Goal: Task Accomplishment & Management: Use online tool/utility

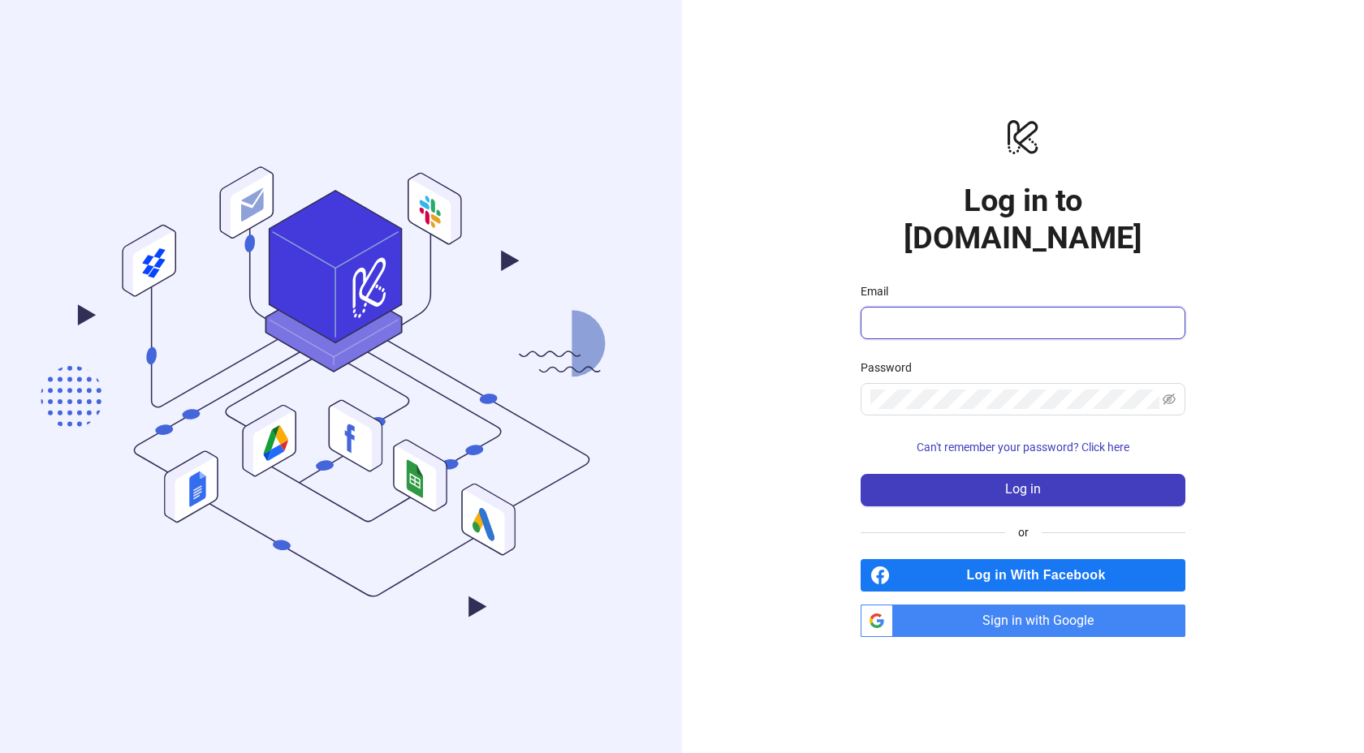
click at [982, 313] on input "Email" at bounding box center [1021, 322] width 302 height 19
type input "**********"
click at [942, 383] on span at bounding box center [1022, 399] width 325 height 32
click at [972, 605] on span "Sign in with Google" at bounding box center [1042, 621] width 286 height 32
click at [973, 605] on span "Sign in with Google" at bounding box center [1042, 621] width 286 height 32
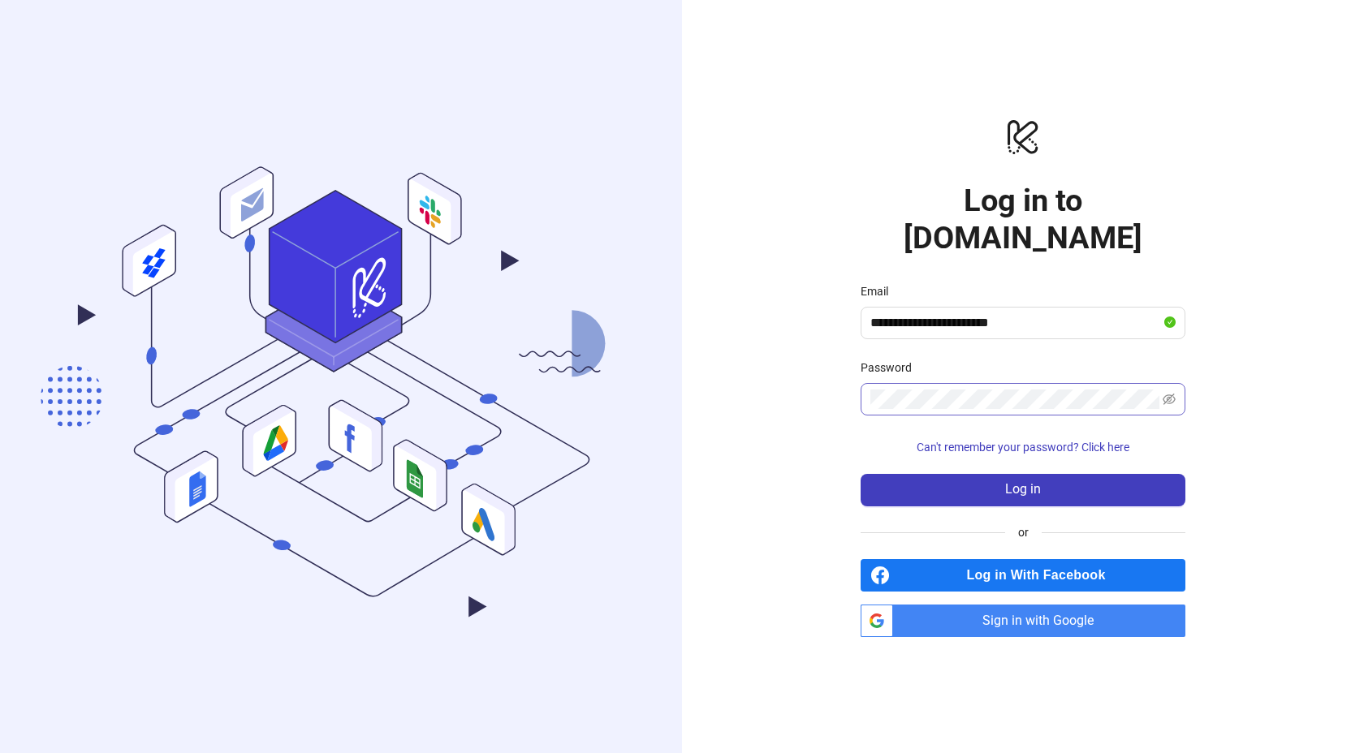
click at [888, 383] on span at bounding box center [1022, 399] width 325 height 32
click at [978, 474] on button "Log in" at bounding box center [1022, 490] width 325 height 32
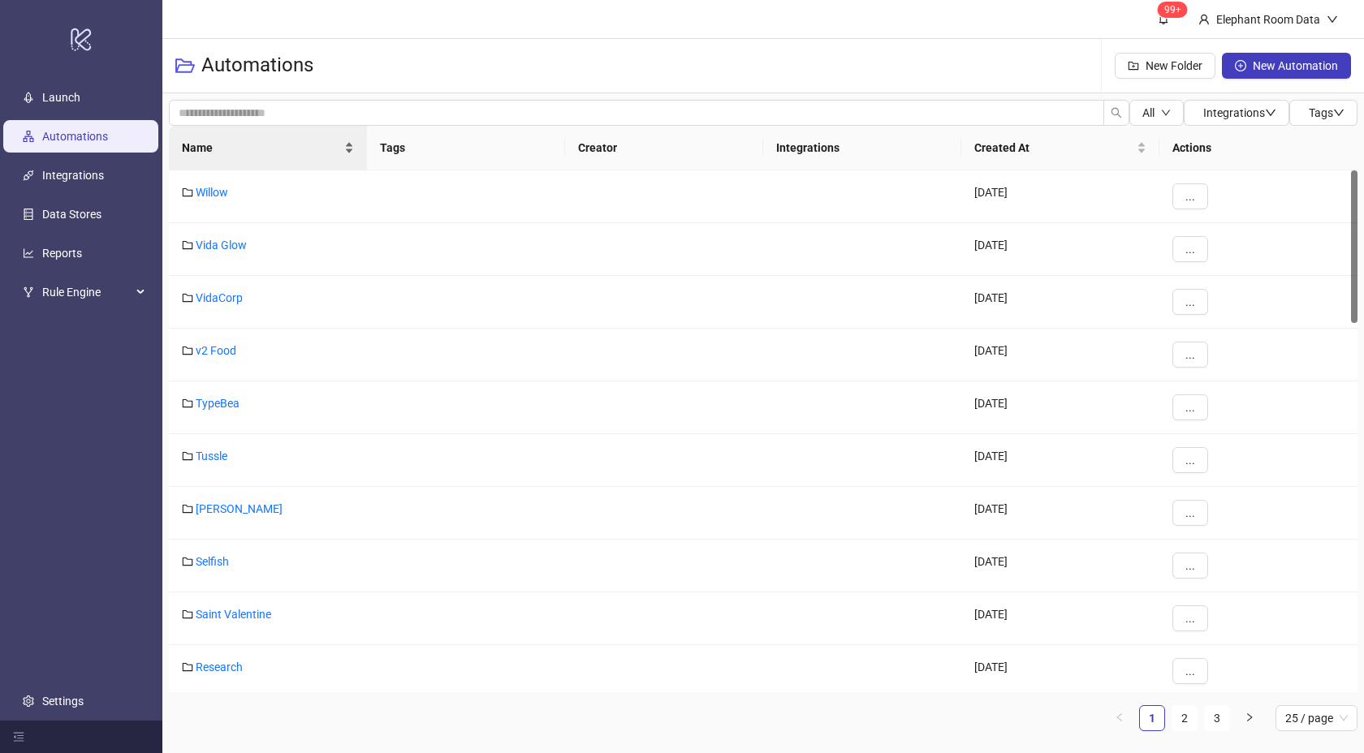
click at [287, 152] on span "Name" at bounding box center [261, 148] width 159 height 18
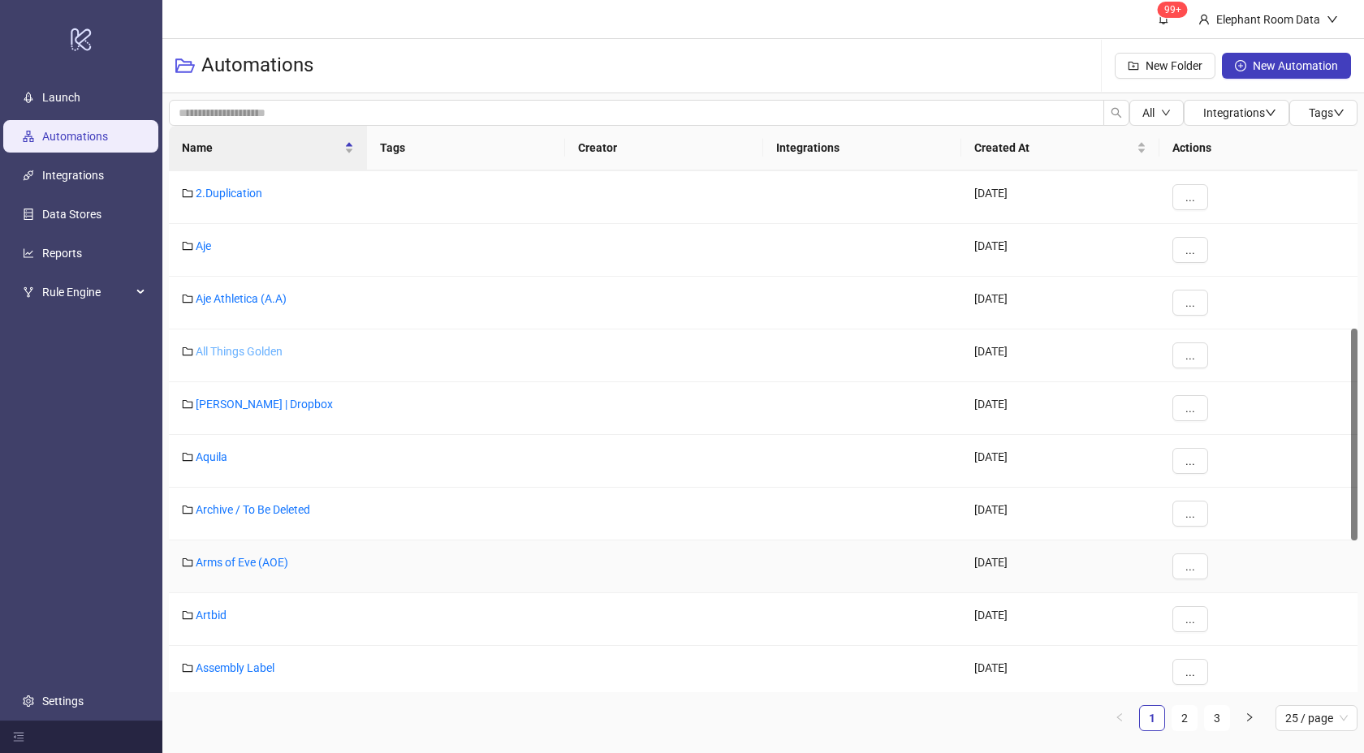
scroll to position [389, 0]
click at [221, 614] on link "Artbid" at bounding box center [211, 614] width 31 height 13
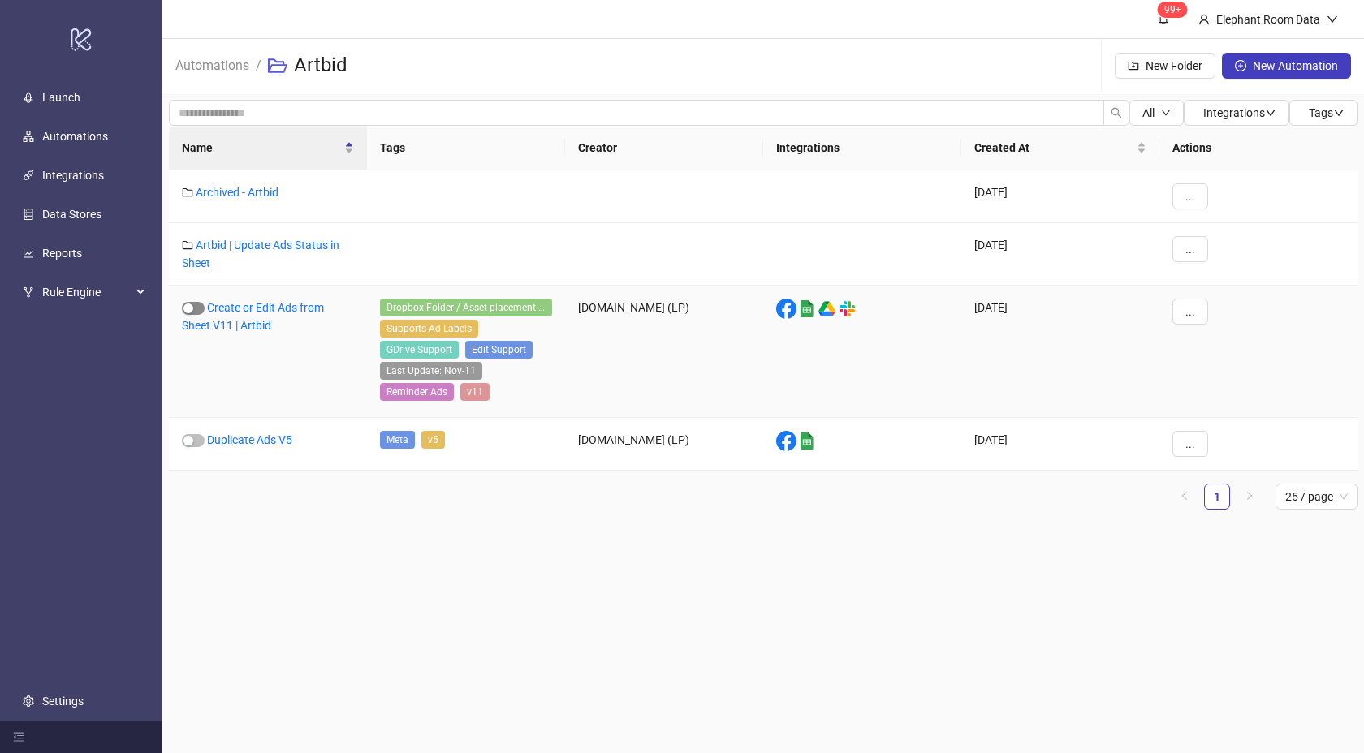
click at [199, 312] on span "button" at bounding box center [193, 308] width 23 height 13
click at [251, 306] on link "Create or Edit Ads from Sheet V11 | Artbid" at bounding box center [253, 316] width 142 height 31
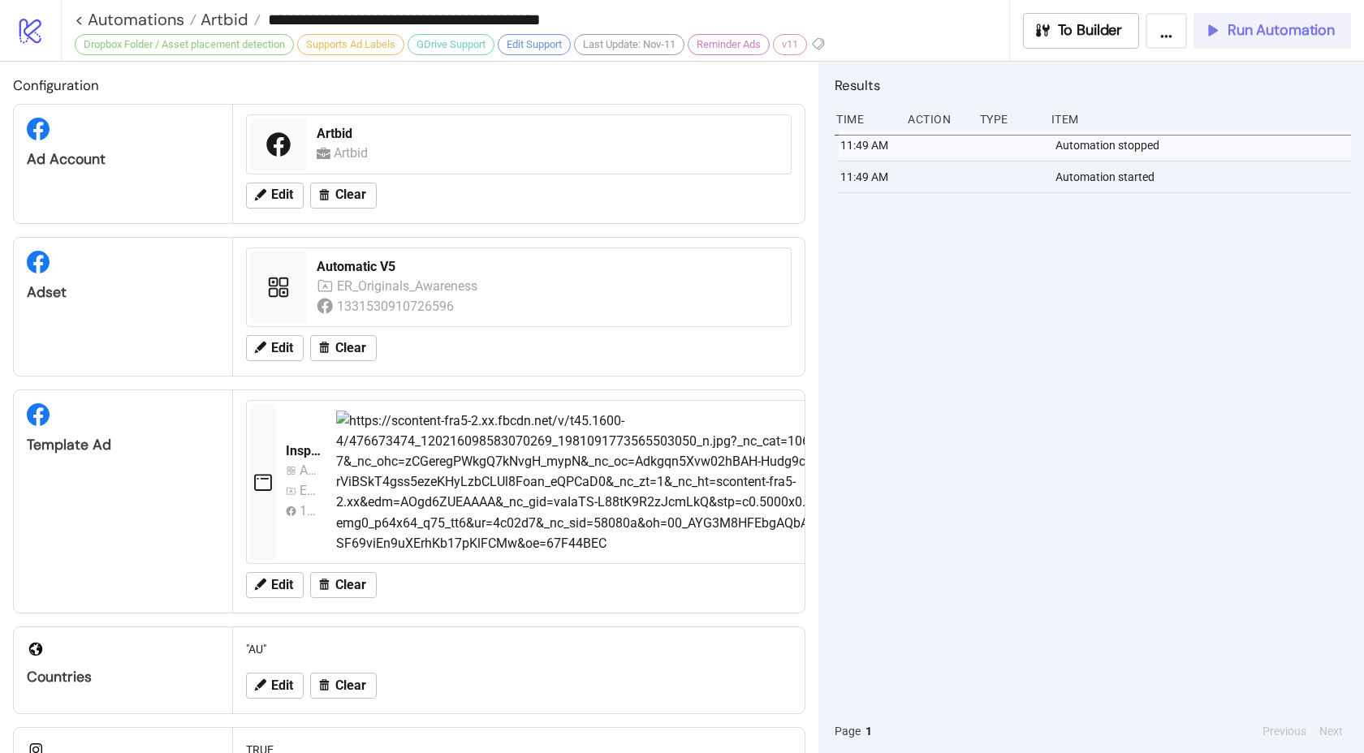
click at [1245, 28] on span "Run Automation" at bounding box center [1280, 30] width 107 height 19
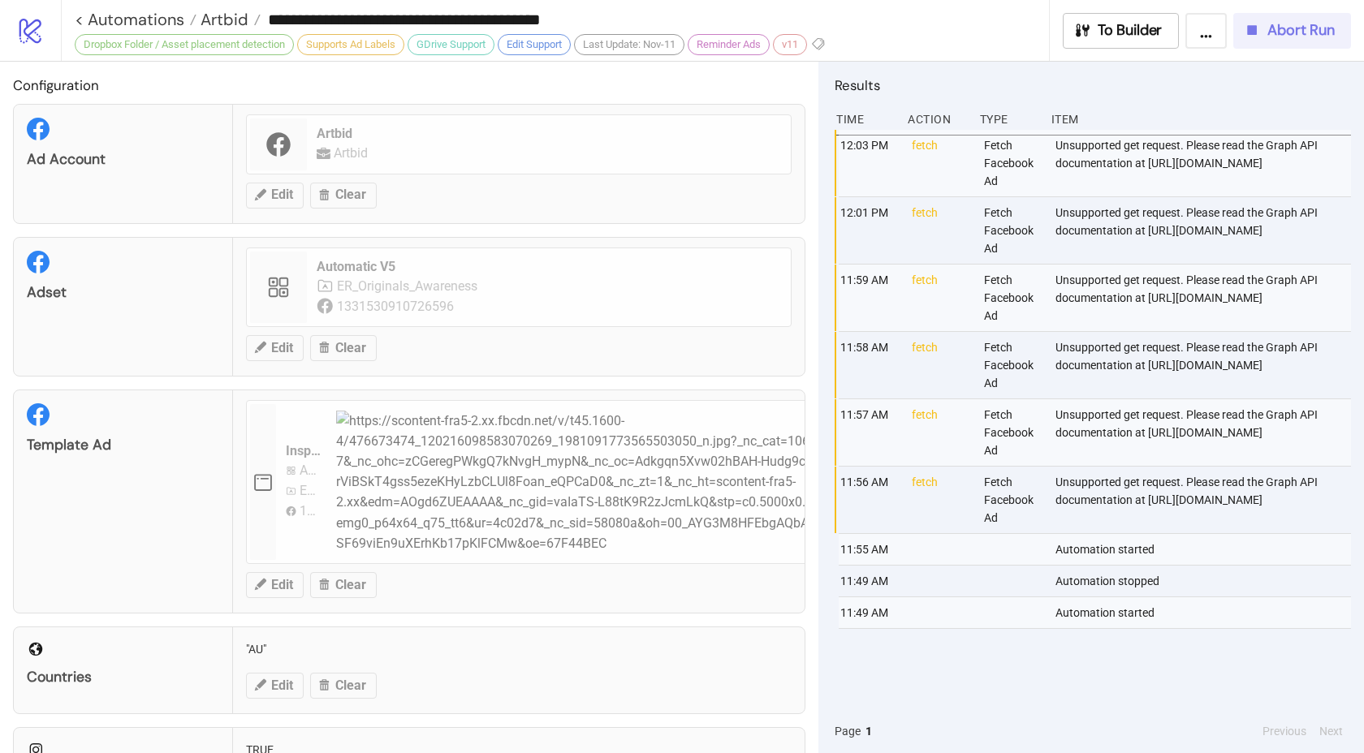
click at [1260, 45] on button "Abort Run" at bounding box center [1292, 31] width 118 height 36
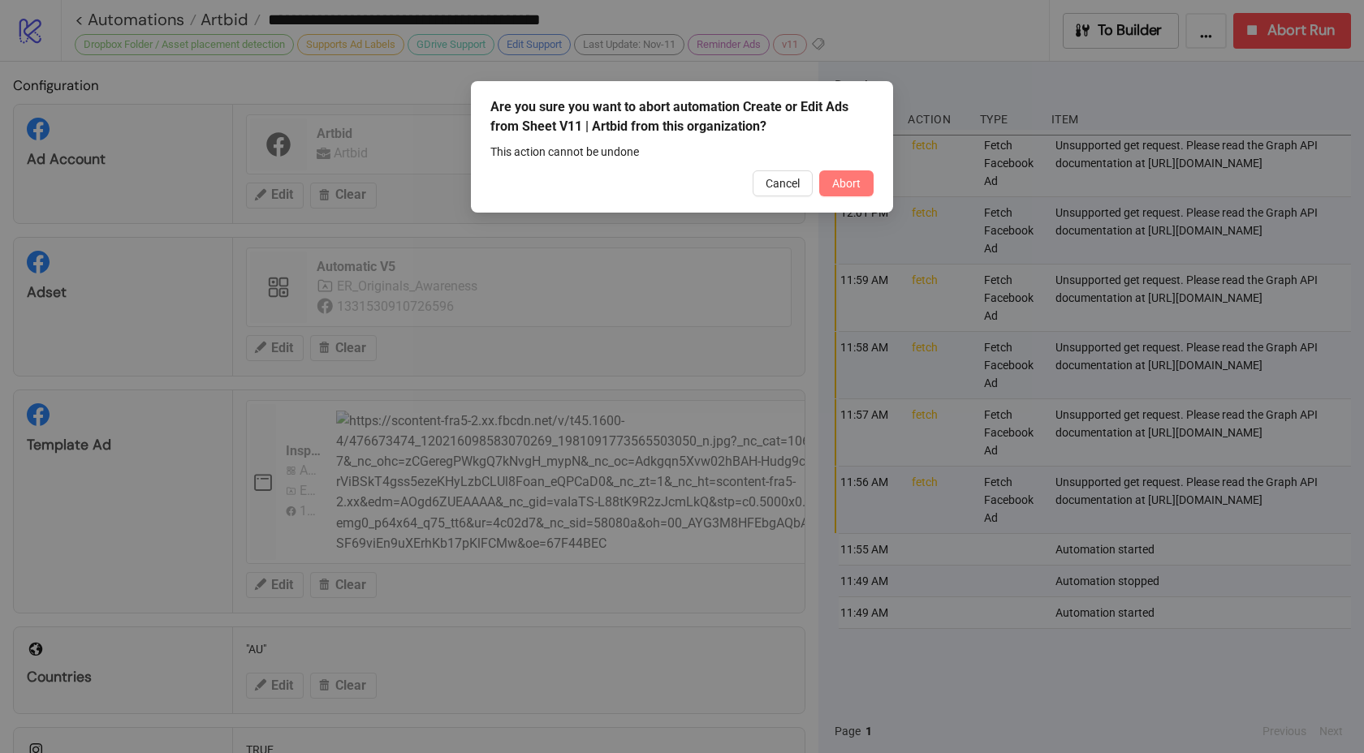
click at [846, 183] on span "Abort" at bounding box center [846, 183] width 28 height 13
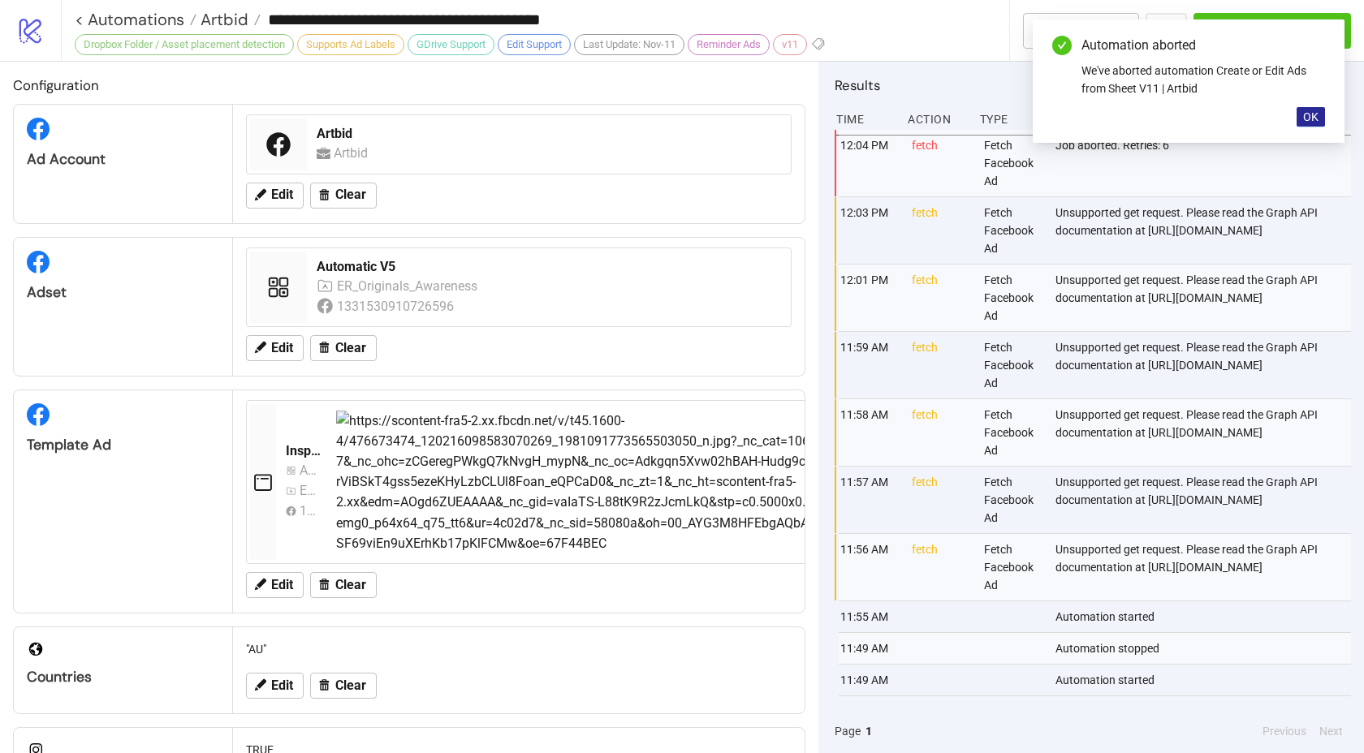
click at [1313, 114] on span "OK" at bounding box center [1310, 116] width 15 height 13
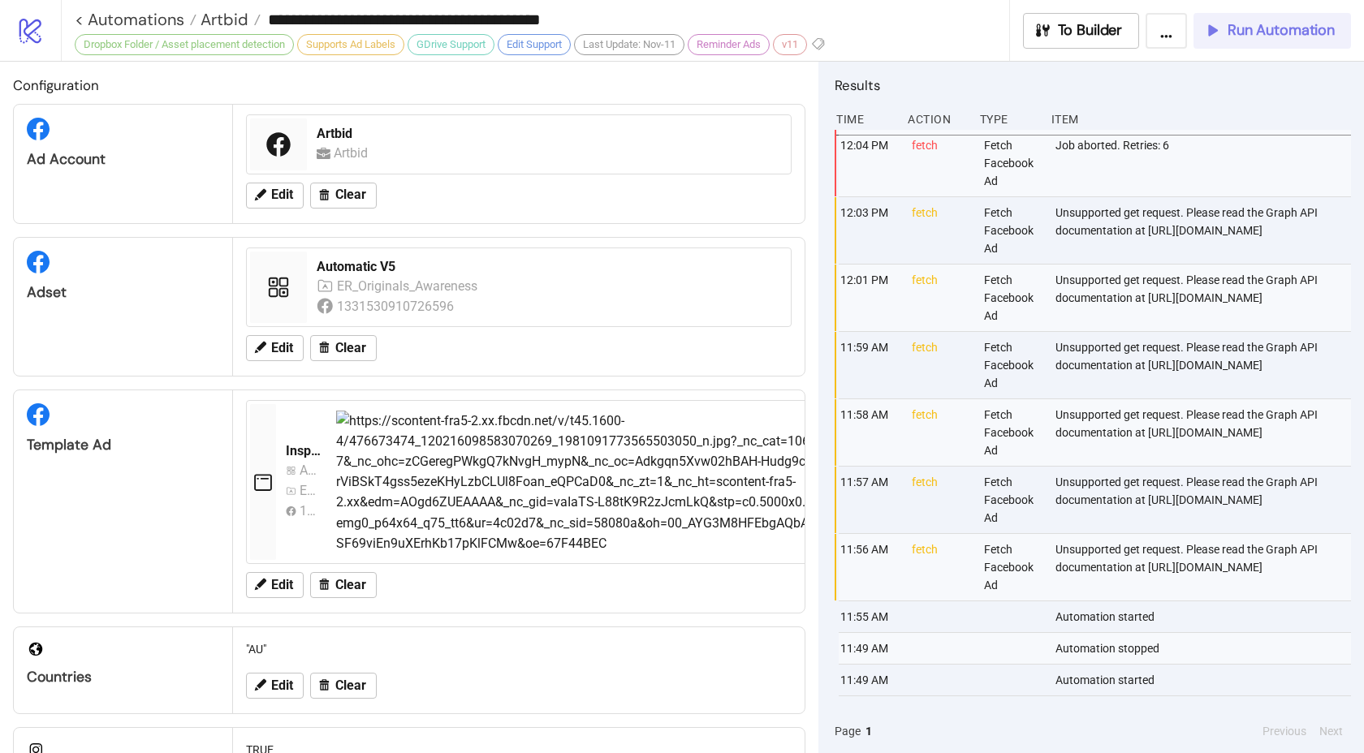
click at [1312, 35] on span "Run Automation" at bounding box center [1280, 30] width 107 height 19
